Goal: Task Accomplishment & Management: Manage account settings

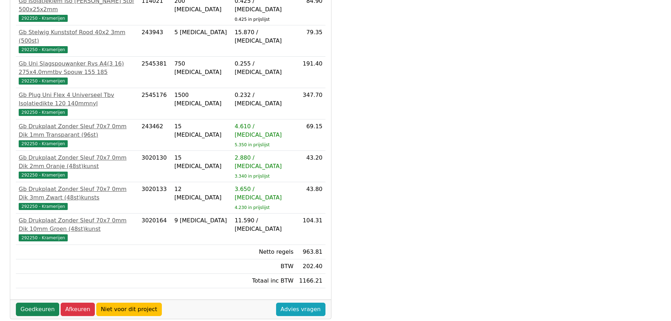
scroll to position [202, 0]
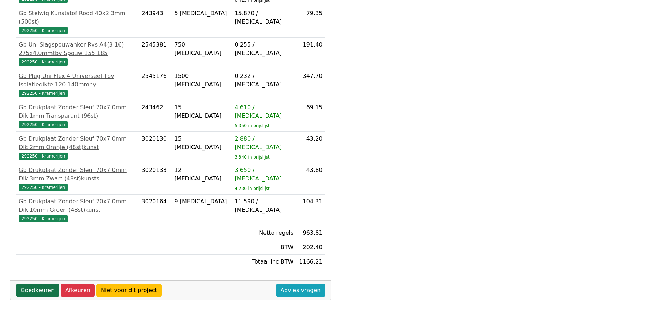
click at [41, 284] on link "Goedkeuren" at bounding box center [37, 290] width 43 height 13
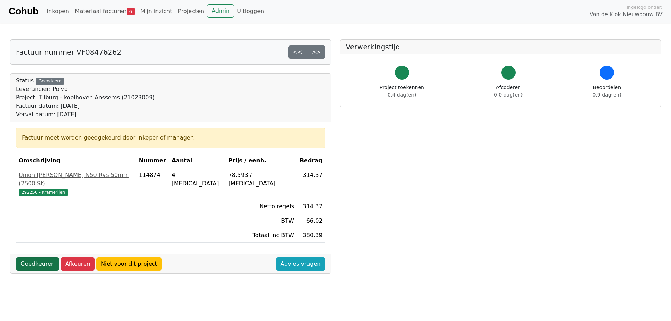
click at [35, 257] on link "Goedkeuren" at bounding box center [37, 263] width 43 height 13
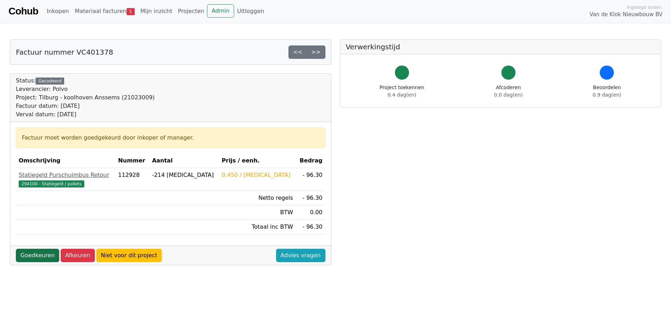
click at [35, 255] on link "Goedkeuren" at bounding box center [37, 255] width 43 height 13
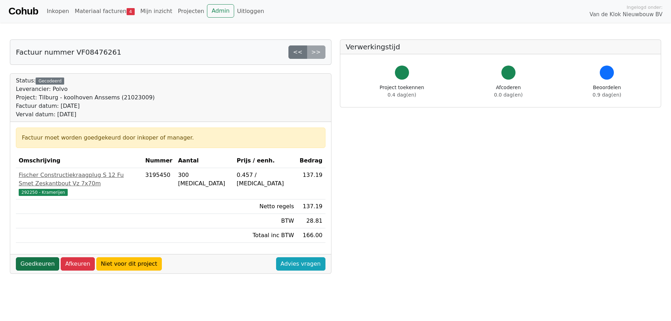
click at [33, 257] on link "Goedkeuren" at bounding box center [37, 263] width 43 height 13
